Goal: Navigation & Orientation: Understand site structure

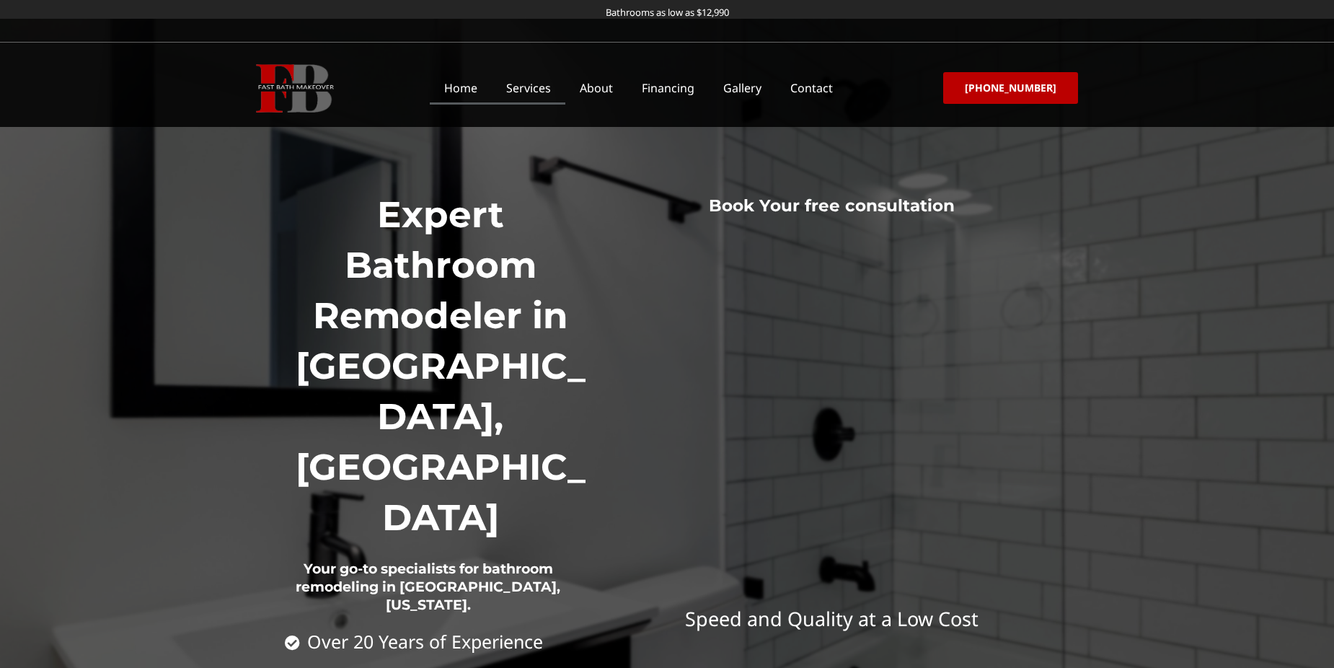
click at [553, 89] on link "Services" at bounding box center [529, 87] width 74 height 33
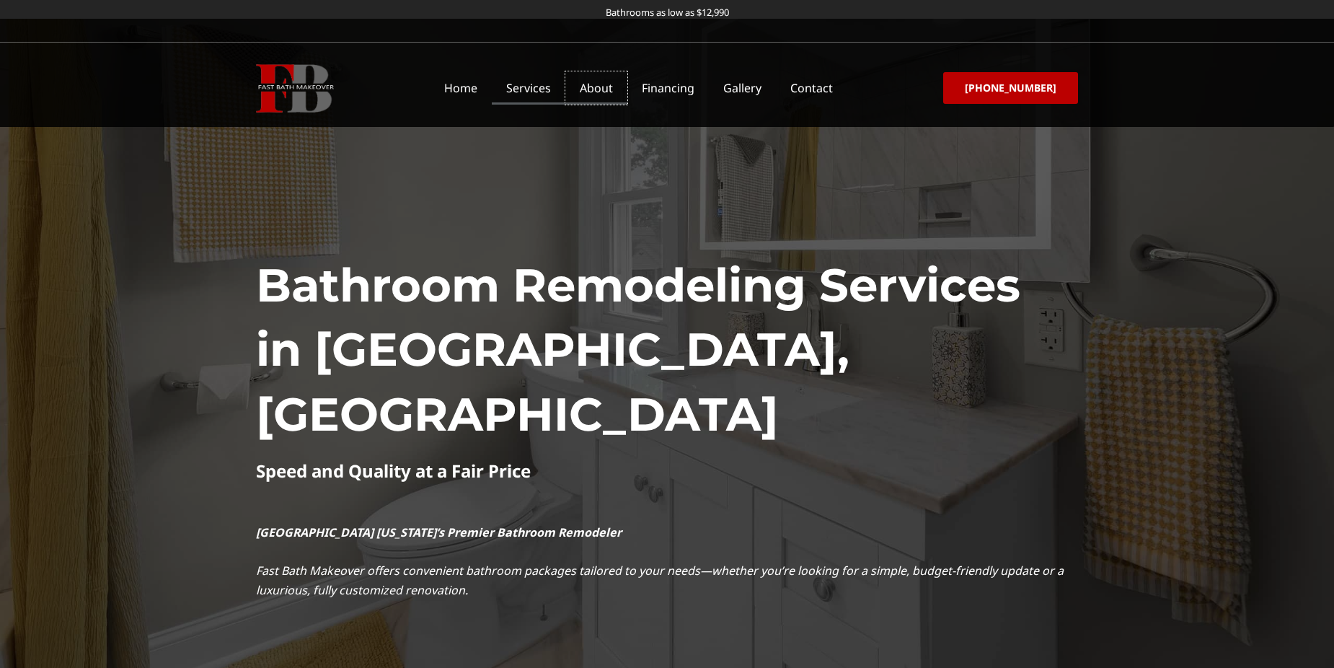
click at [599, 89] on link "About" at bounding box center [596, 87] width 62 height 33
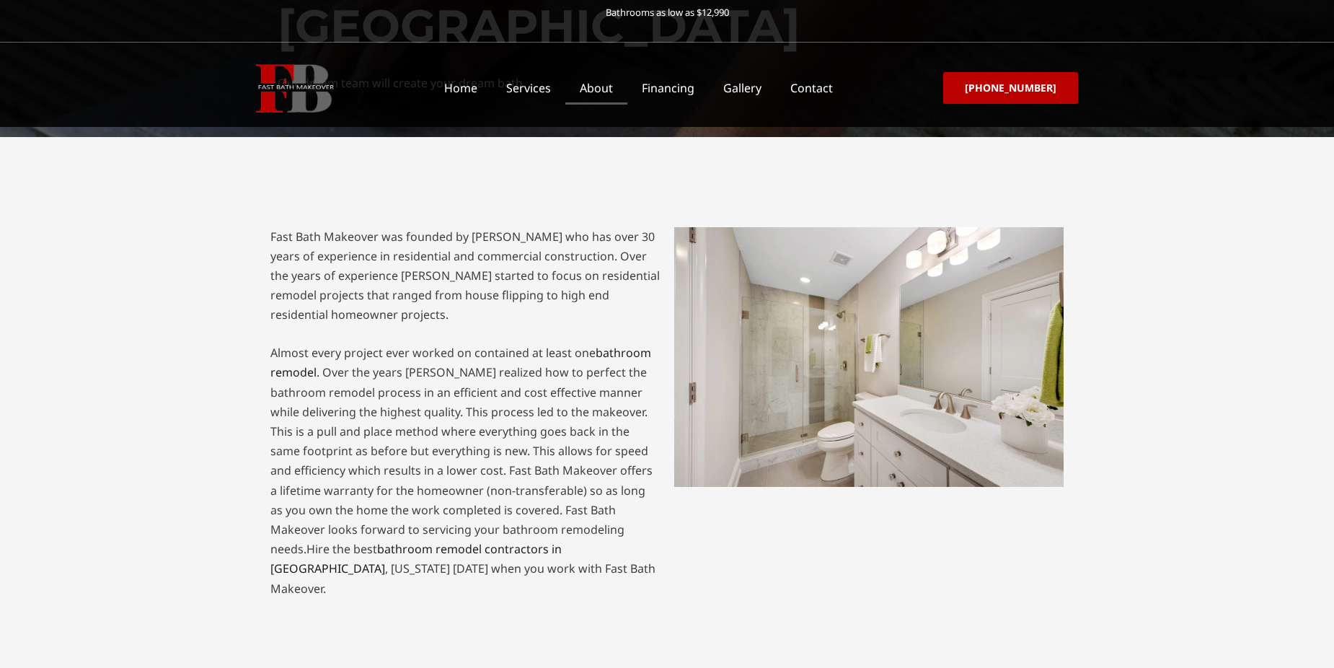
scroll to position [252, 0]
click at [677, 89] on link "Financing" at bounding box center [667, 87] width 81 height 33
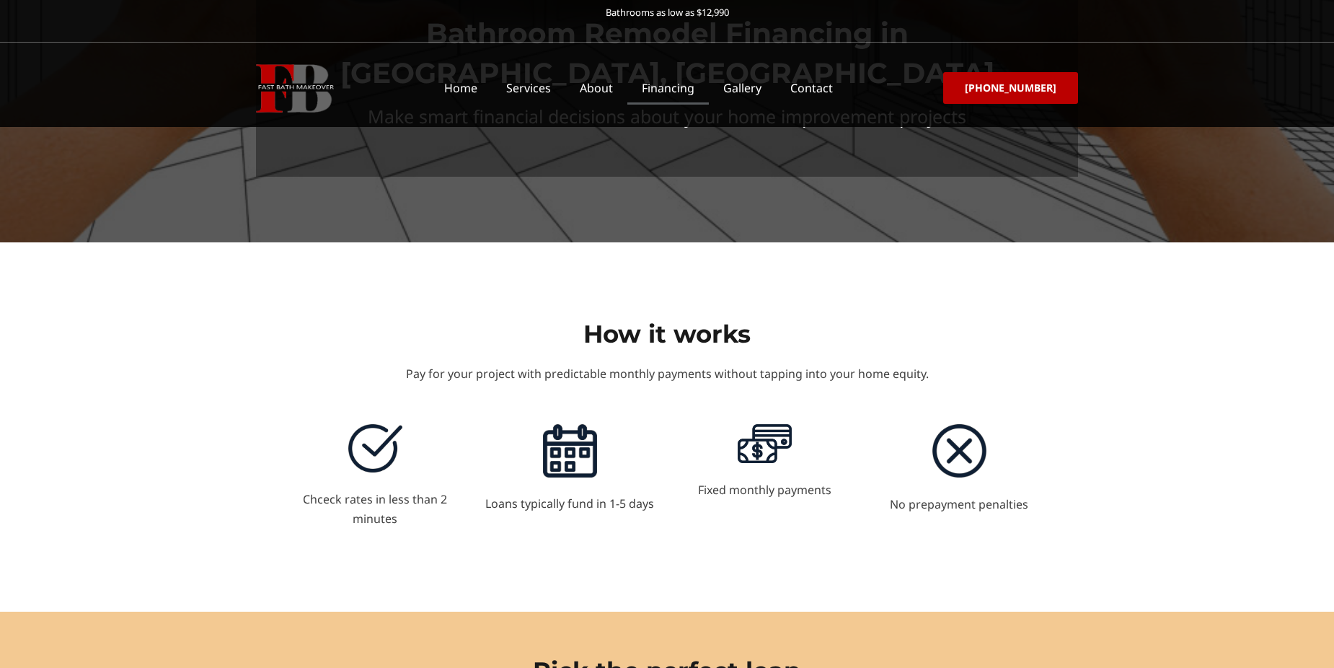
scroll to position [146, 0]
click at [743, 81] on link "Gallery" at bounding box center [742, 87] width 67 height 33
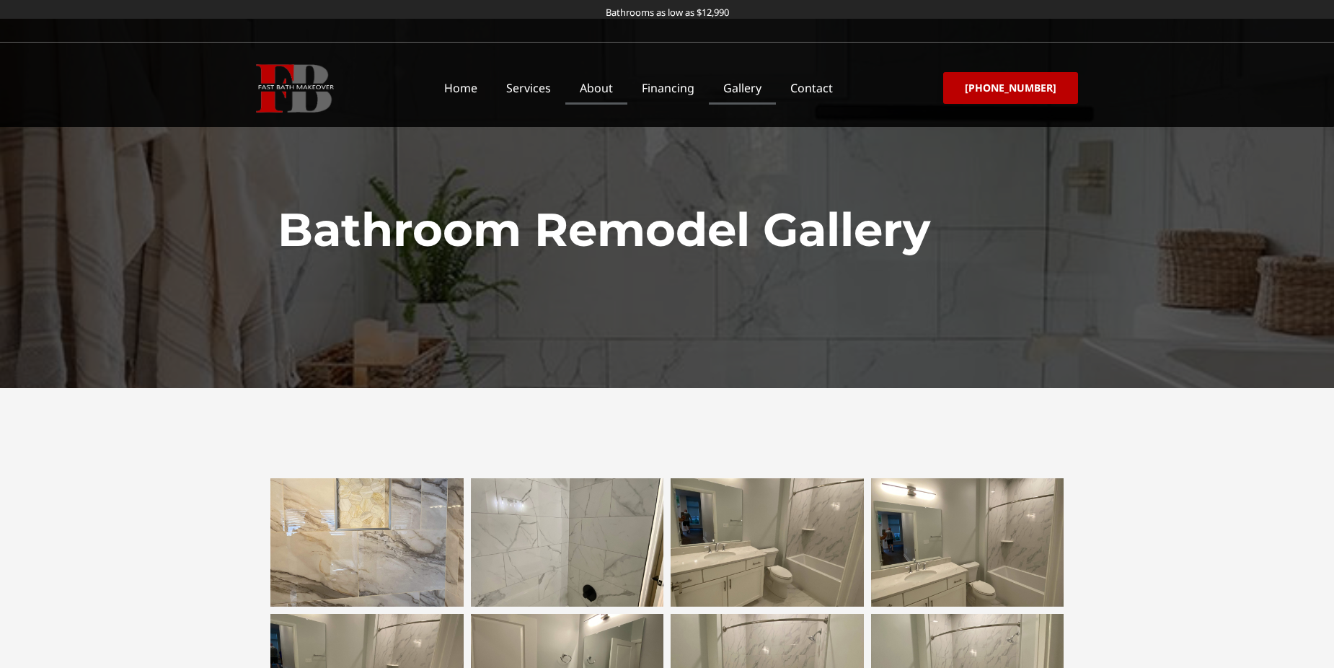
click at [616, 87] on link "About" at bounding box center [596, 87] width 62 height 33
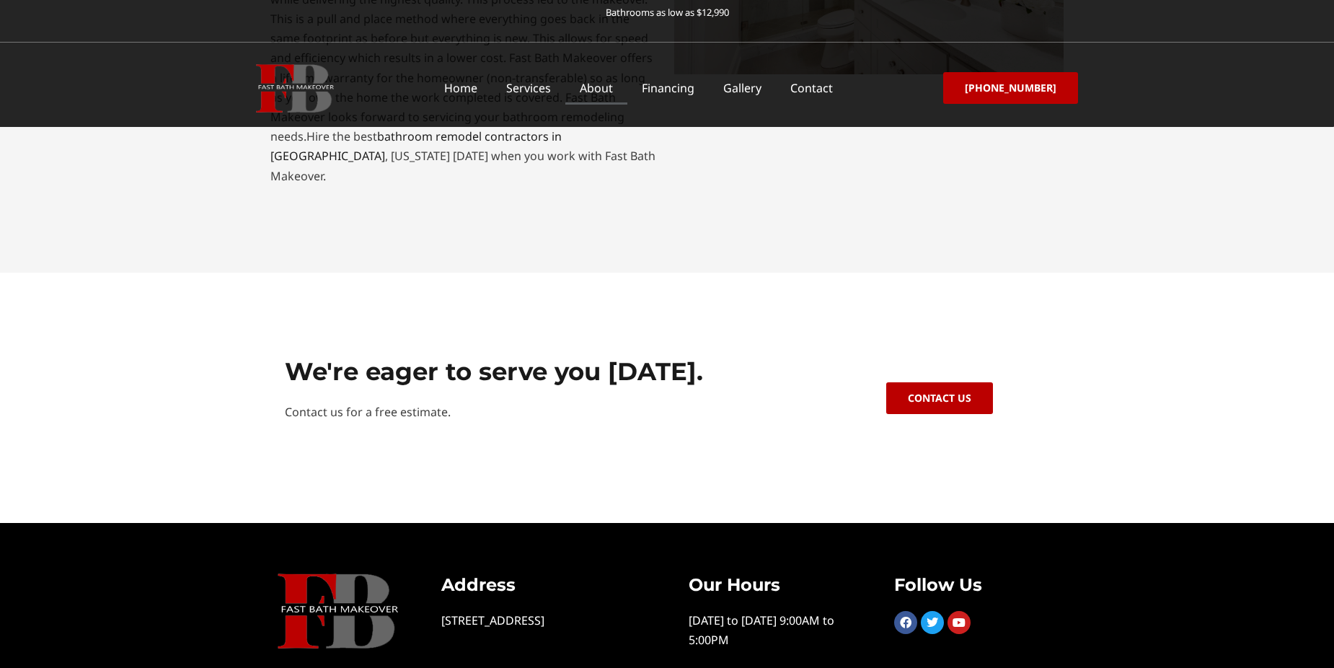
scroll to position [664, 0]
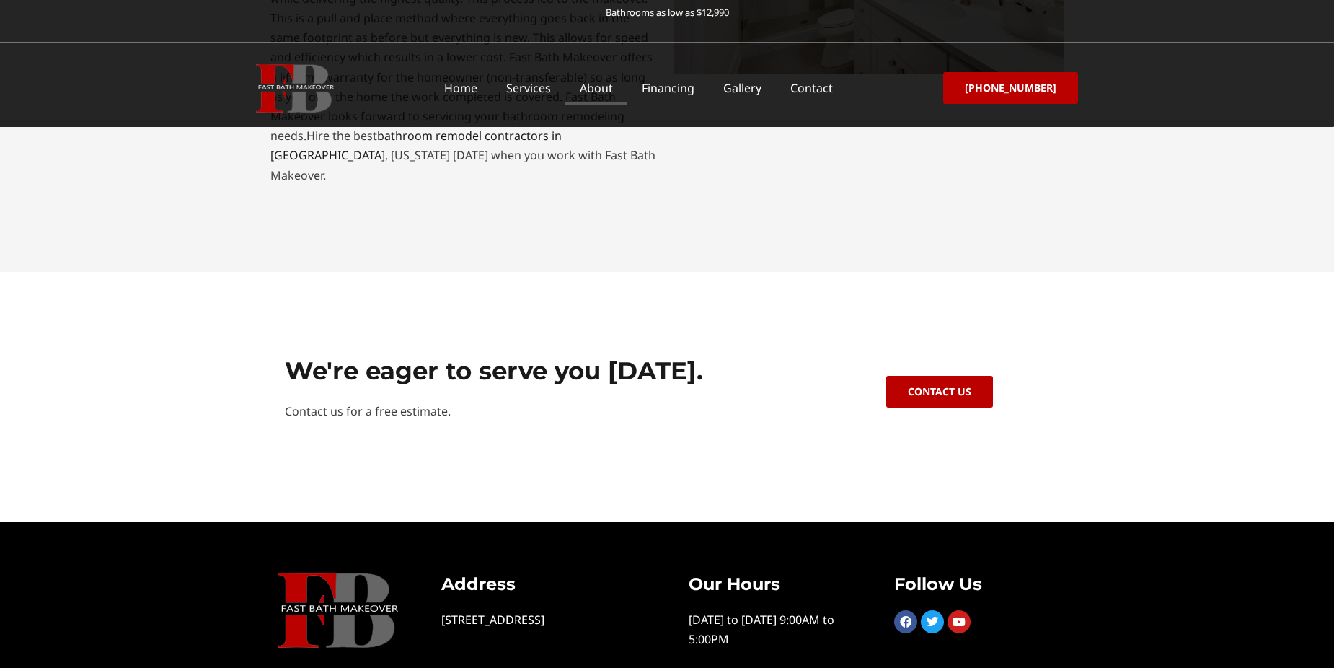
click at [929, 386] on span "Contact Us" at bounding box center [939, 391] width 63 height 10
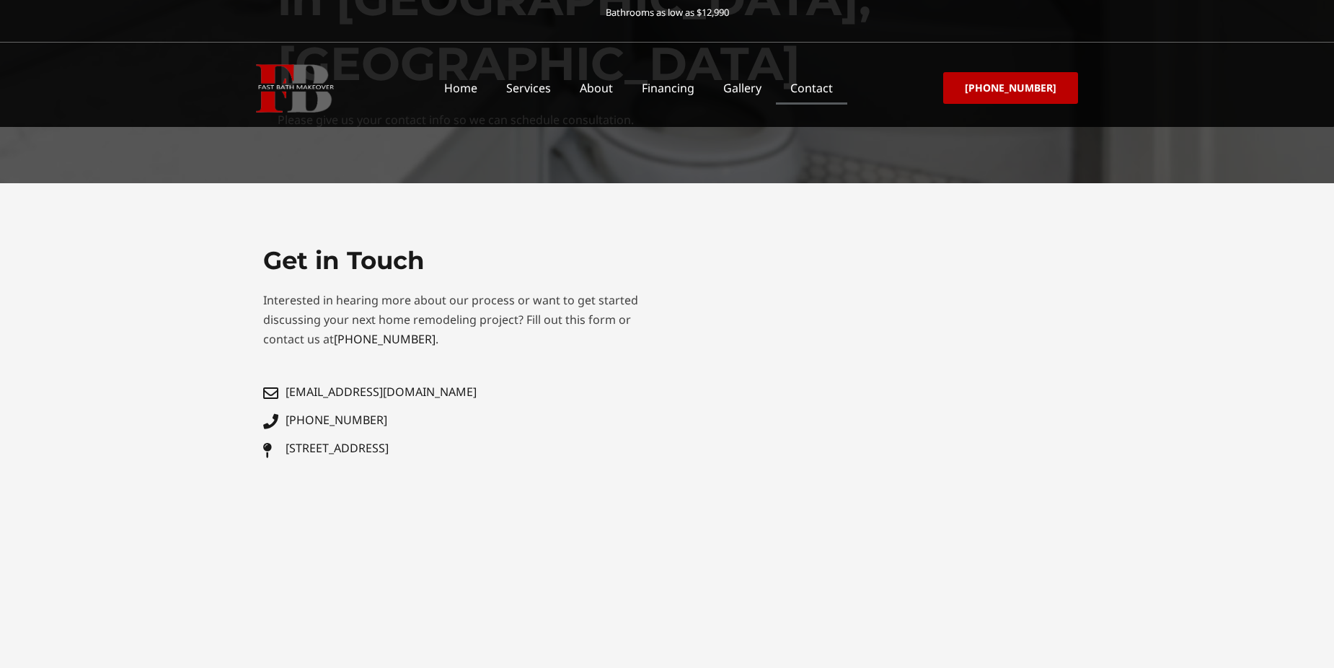
scroll to position [207, 0]
